Goal: Task Accomplishment & Management: Manage account settings

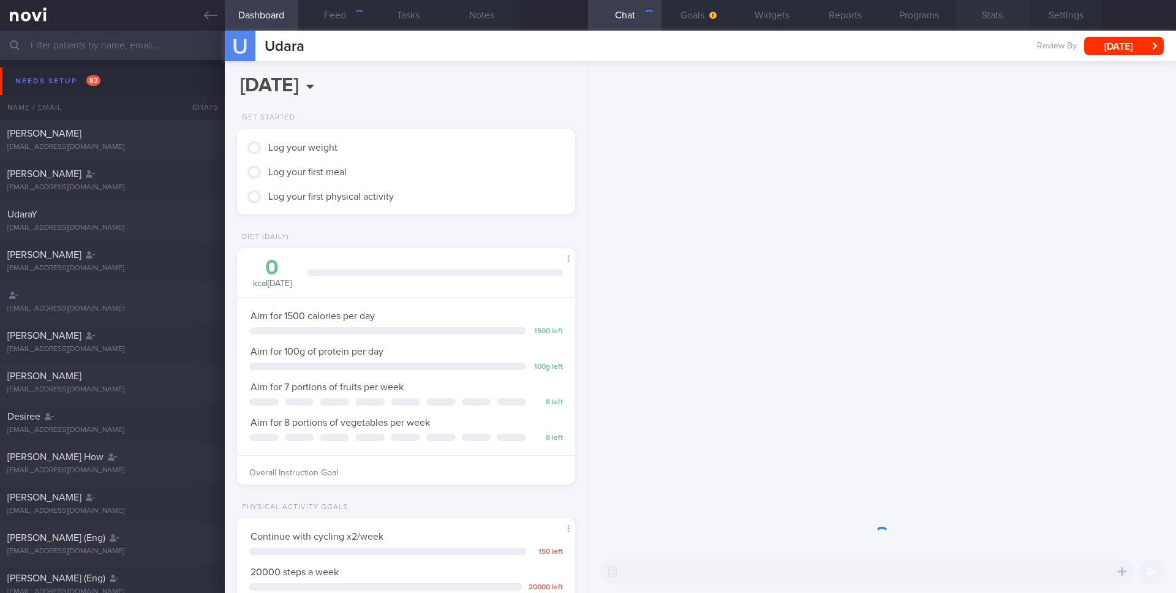
scroll to position [160, 321]
click at [1074, 9] on button "Settings" at bounding box center [1065, 15] width 73 height 31
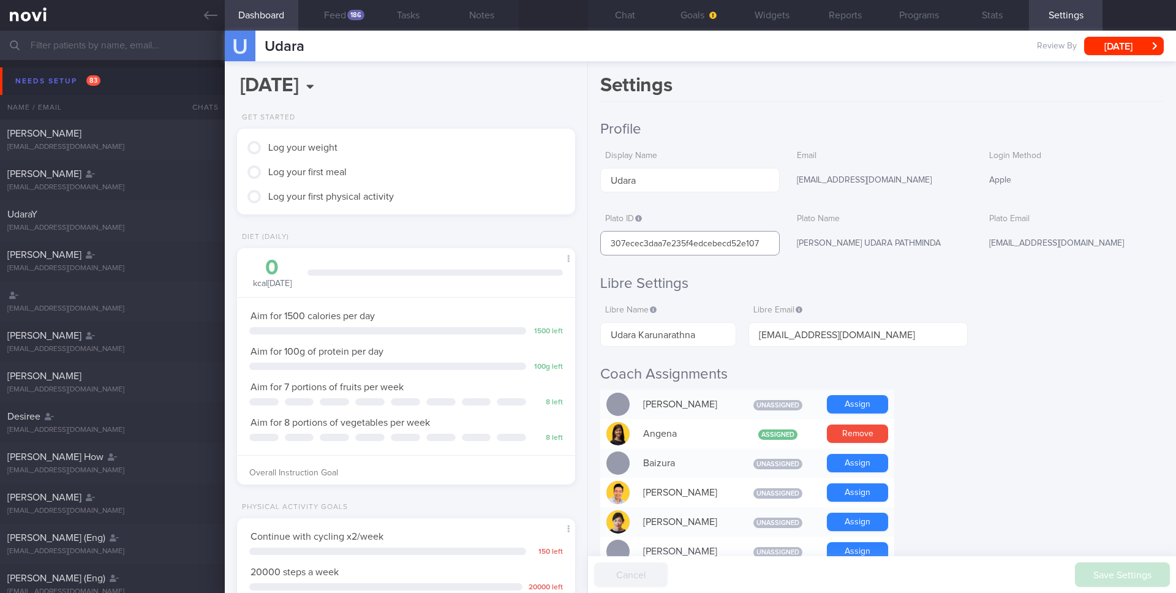
click at [716, 239] on input "307ecec3daa7e235f4edcebecd52e107" at bounding box center [689, 243] width 179 height 24
click at [699, 242] on input "307ecec3daa7e235f4edcebecd52e107" at bounding box center [689, 243] width 179 height 24
